Goal: Transaction & Acquisition: Purchase product/service

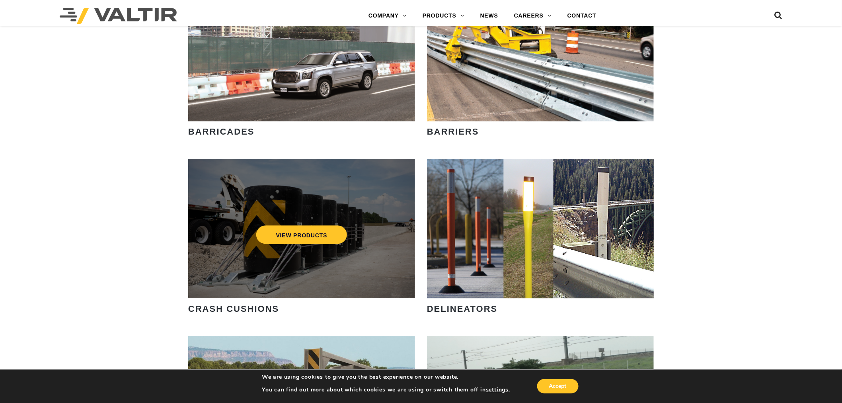
scroll to position [610, 0]
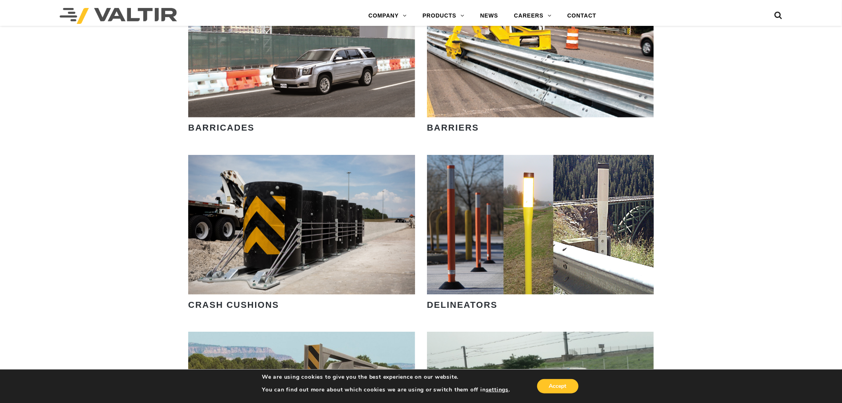
click at [217, 129] on strong "BARRICADES" at bounding box center [221, 128] width 66 height 10
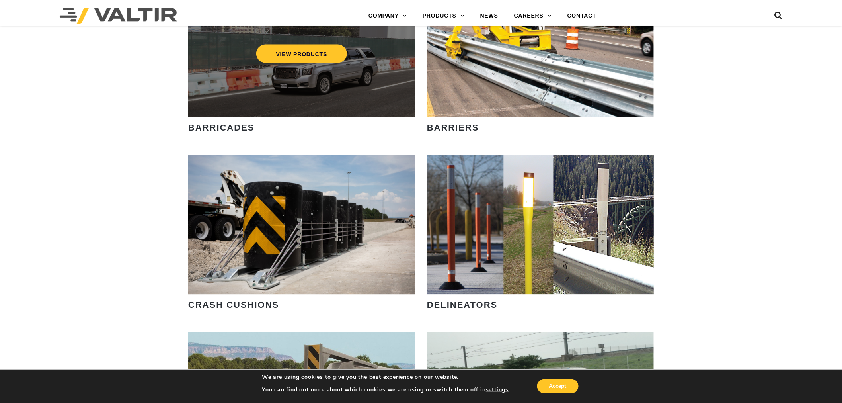
click at [267, 90] on div "VIEW PRODUCTS" at bounding box center [301, 47] width 227 height 139
click at [292, 53] on link "VIEW PRODUCTS" at bounding box center [301, 54] width 91 height 18
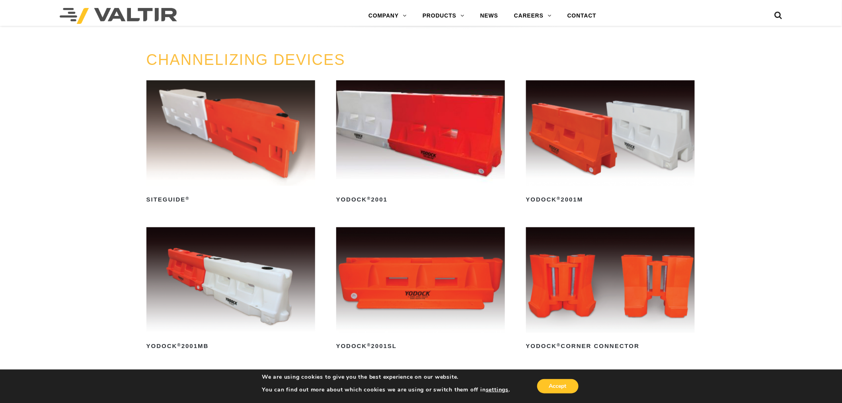
scroll to position [531, 0]
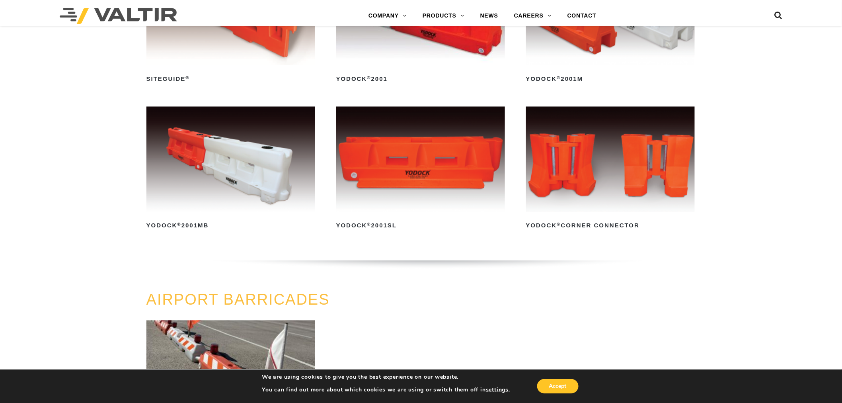
click at [402, 173] on img at bounding box center [420, 159] width 169 height 105
